Goal: Information Seeking & Learning: Learn about a topic

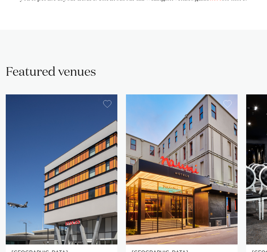
scroll to position [413, 0]
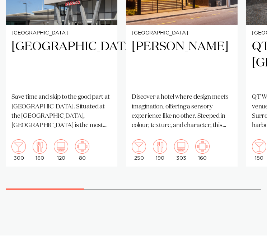
click at [212, 93] on p "Discover a hotel where design meets imagination, offering a sensory experience …" at bounding box center [182, 112] width 100 height 38
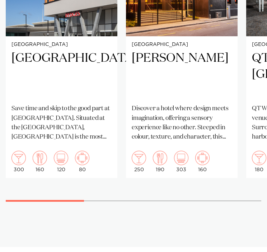
scroll to position [566, 0]
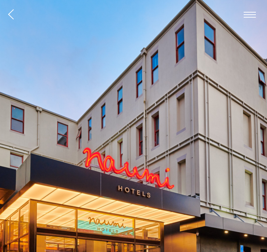
click at [13, 14] on span "button" at bounding box center [11, 14] width 6 height 11
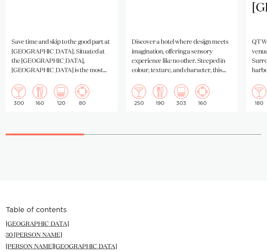
scroll to position [655, 0]
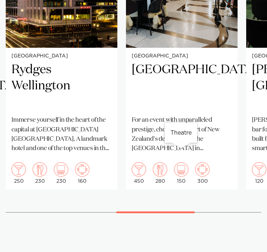
scroll to position [585, 0]
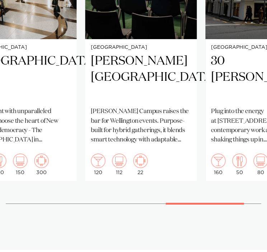
click at [226, 195] on swiper-container "Wellington Rydges Wellington Airport Save time and skip to the good part at Ryd…" at bounding box center [133, 52] width 267 height 326
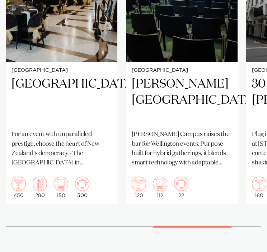
scroll to position [575, 0]
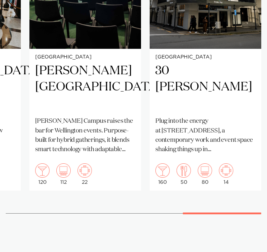
click at [257, 198] on swiper-container "Wellington Rydges Wellington Airport Save time and skip to the good part at Ryd…" at bounding box center [133, 62] width 267 height 326
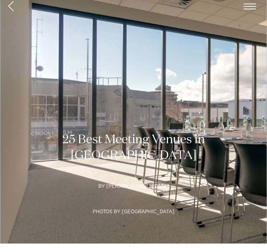
scroll to position [0, 0]
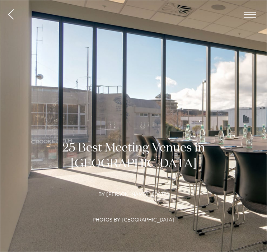
click at [11, 16] on span "button" at bounding box center [11, 14] width 6 height 11
